Goal: Task Accomplishment & Management: Manage account settings

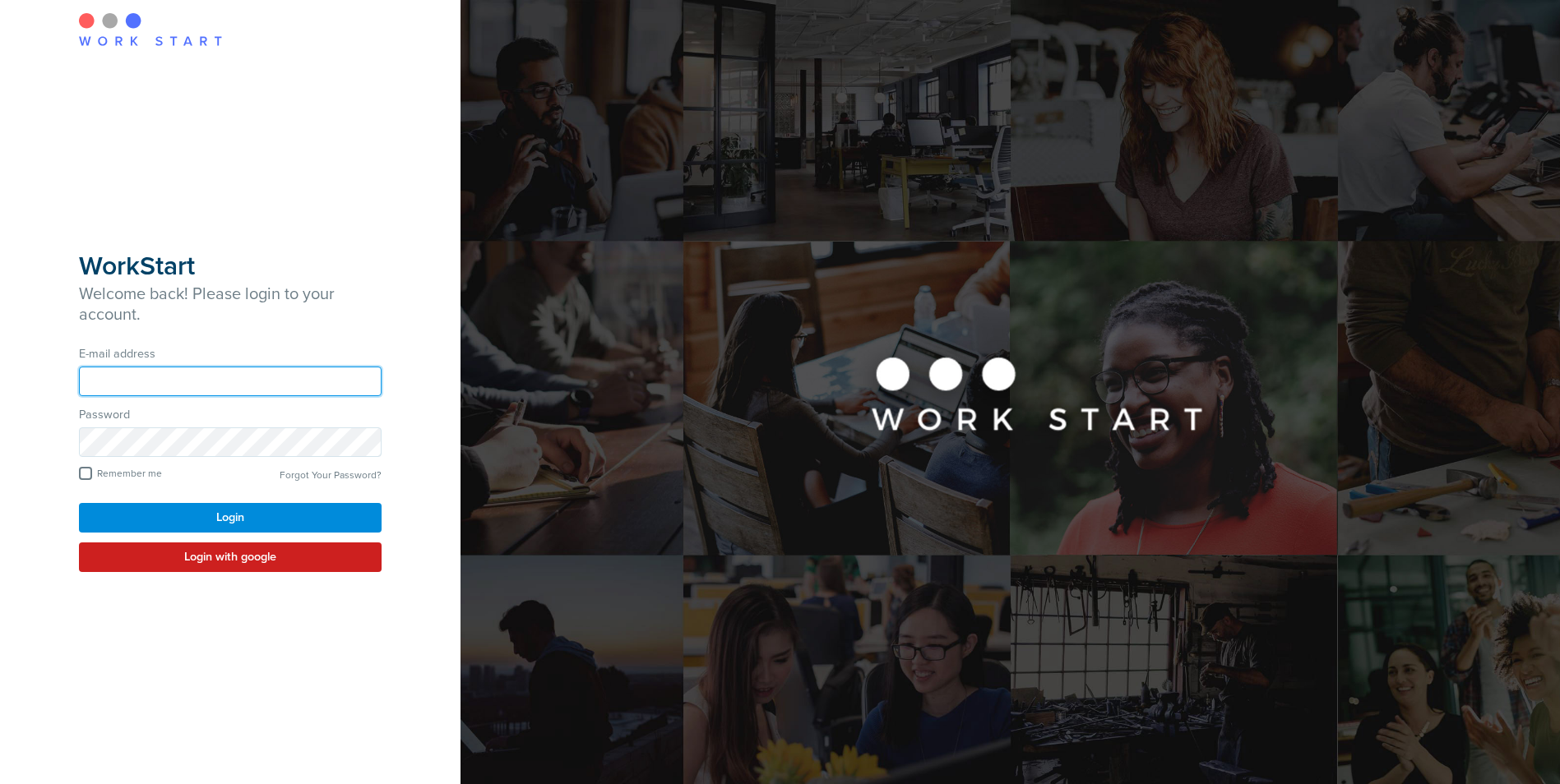
type input "**********"
click at [215, 523] on button "Login" at bounding box center [229, 518] width 302 height 29
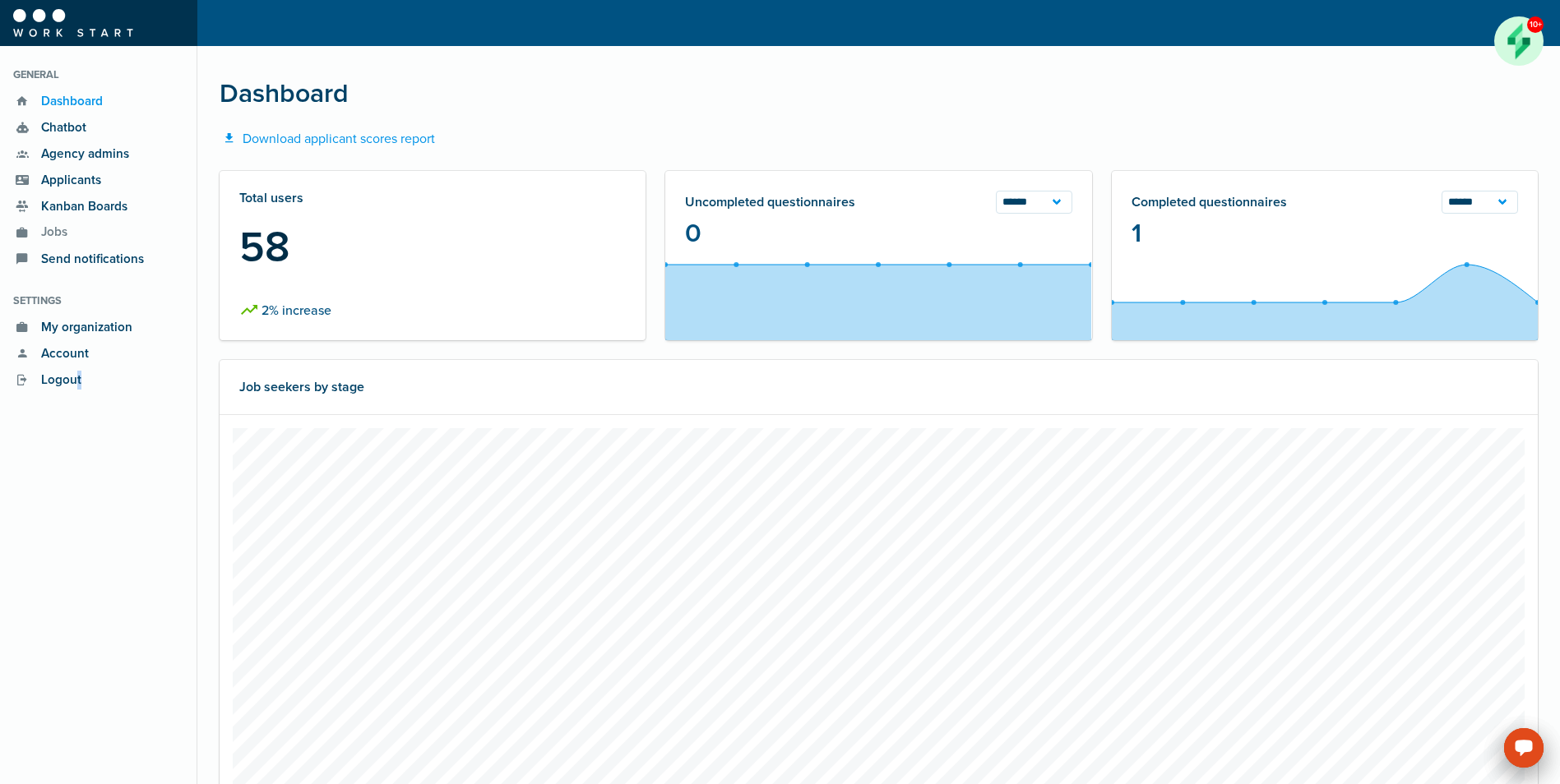
click at [75, 179] on span "Applicants" at bounding box center [67, 180] width 69 height 19
